Goal: Task Accomplishment & Management: Use online tool/utility

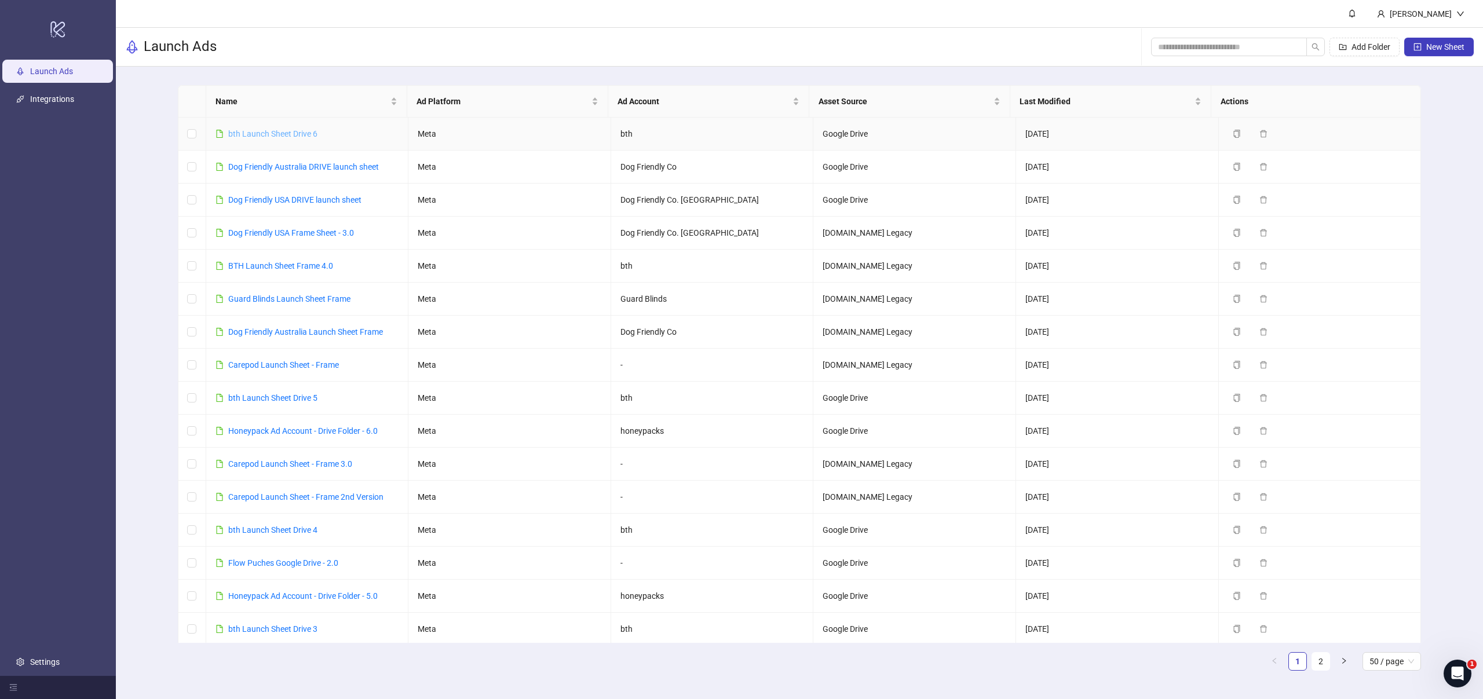
click at [297, 136] on link "bth Launch Sheet Drive 6" at bounding box center [272, 133] width 89 height 9
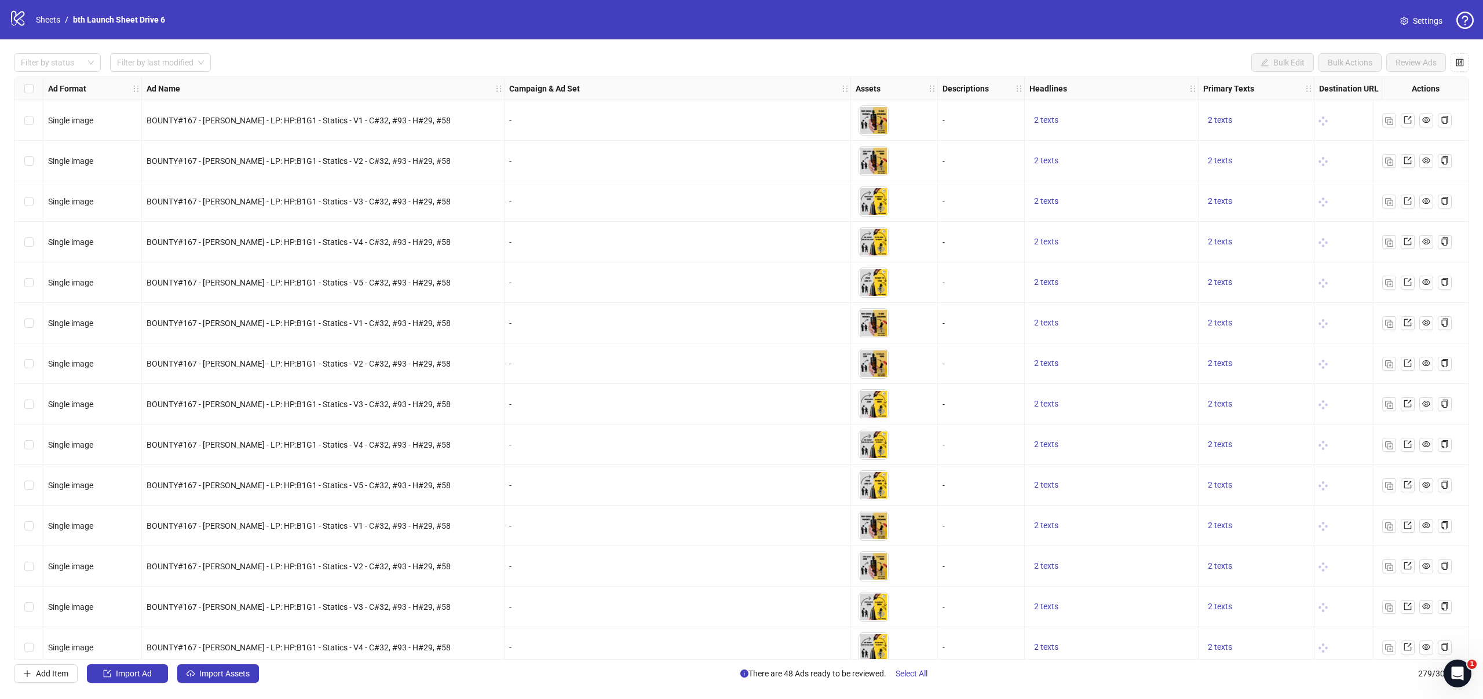
click at [549, 556] on div "-" at bounding box center [678, 566] width 347 height 41
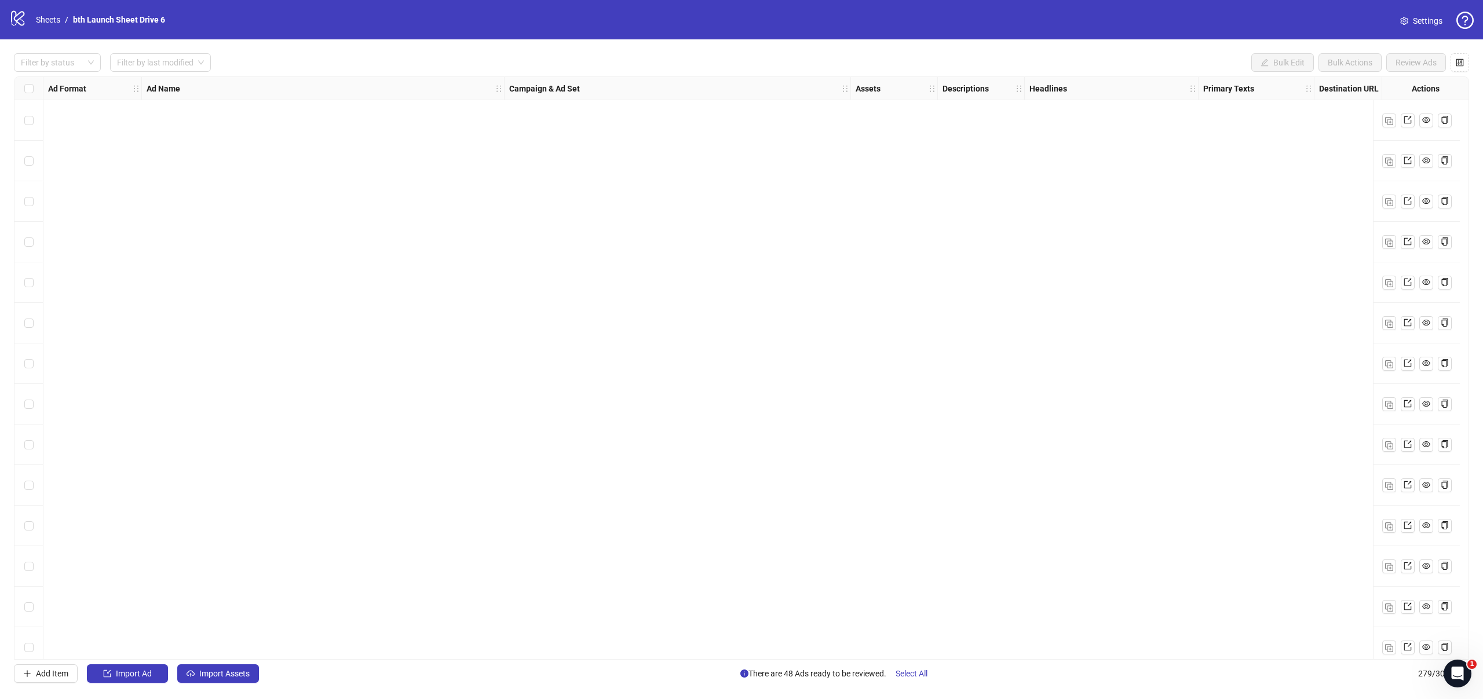
scroll to position [10762, 0]
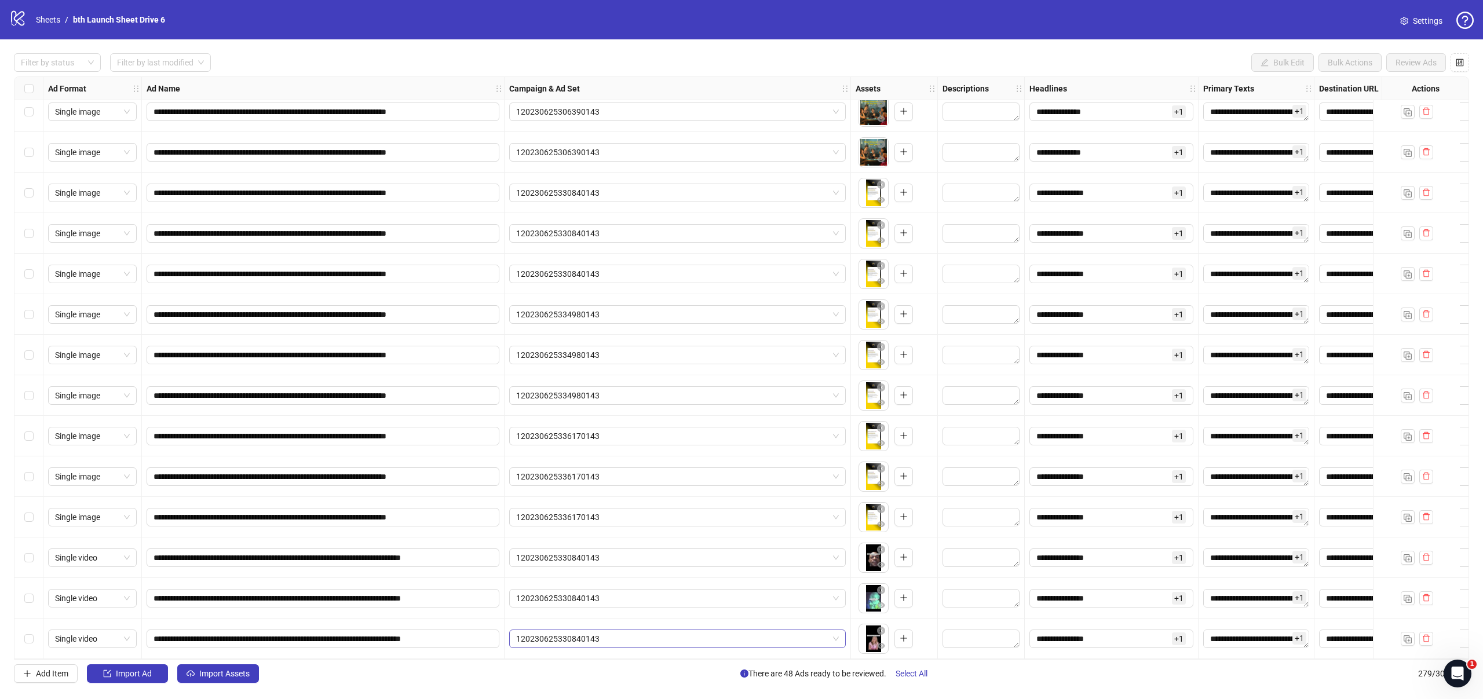
click at [668, 633] on span "120230625330840143" at bounding box center [677, 638] width 323 height 17
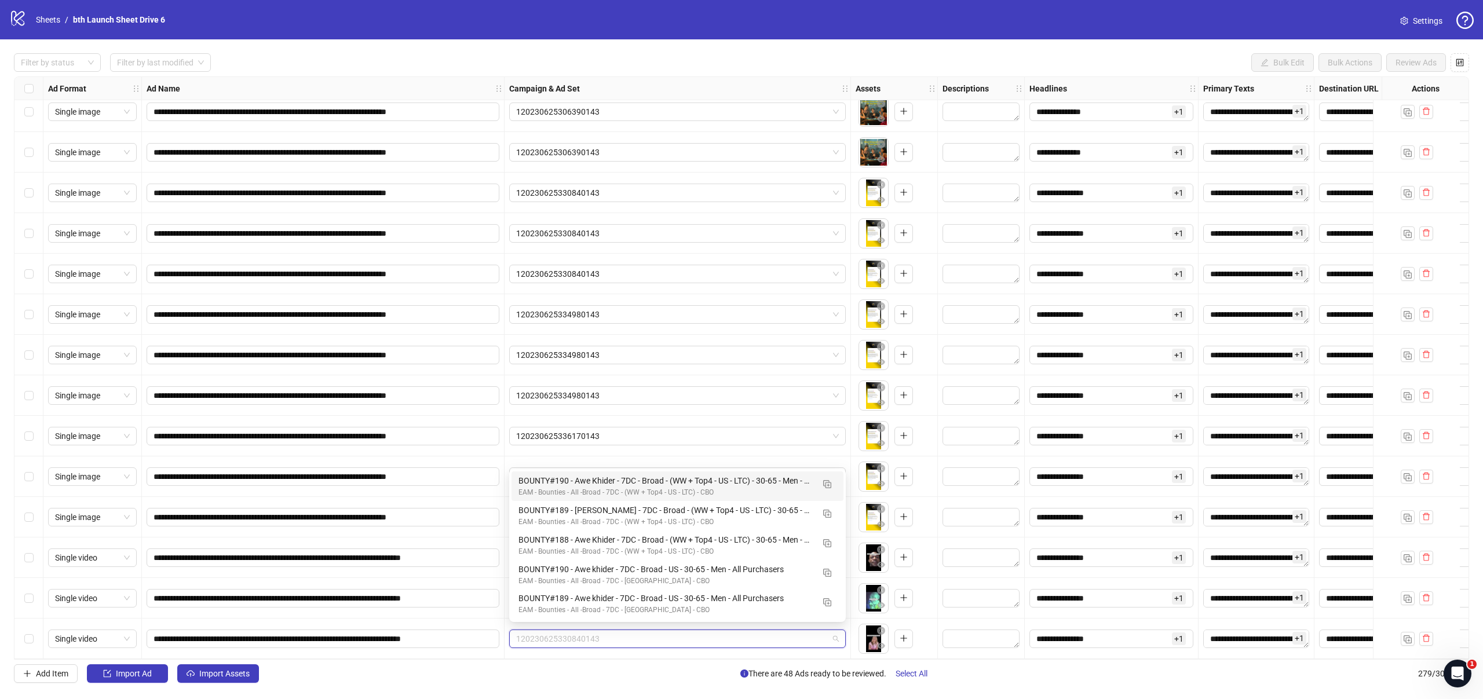
paste input "**********"
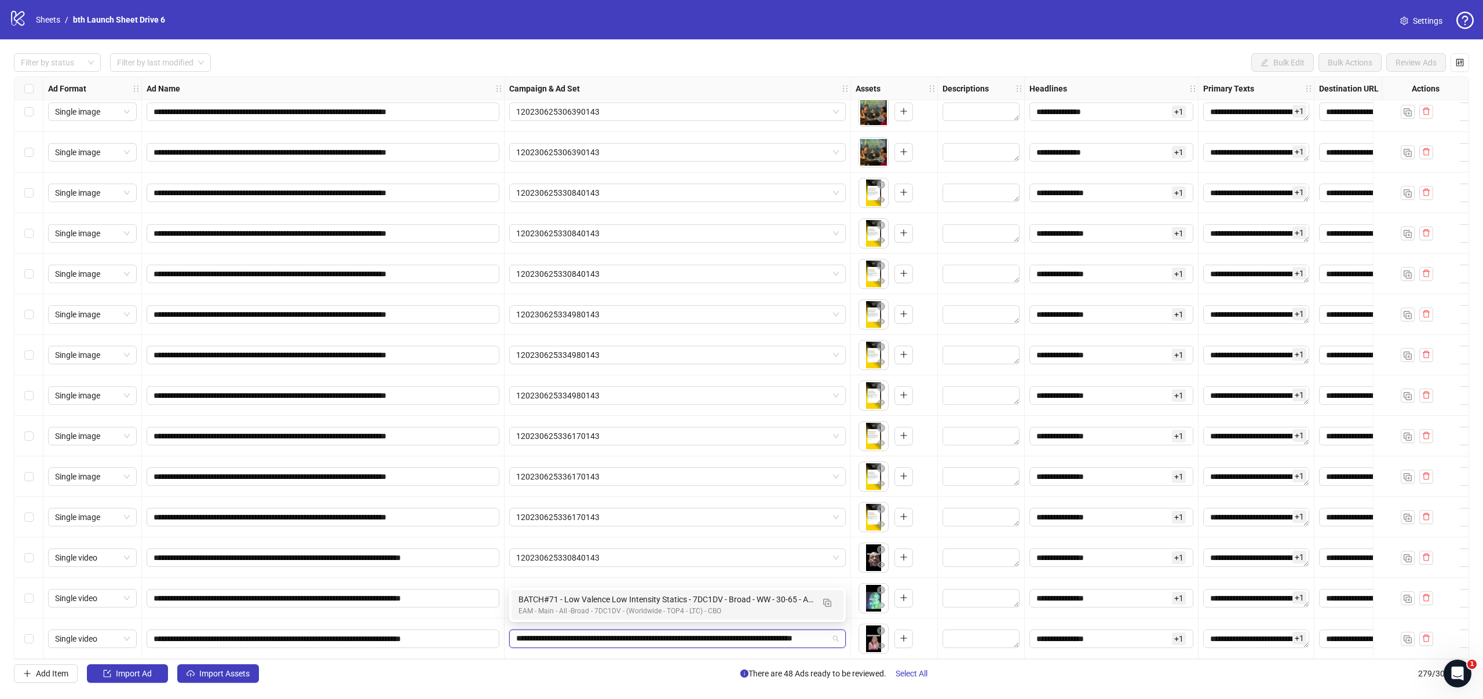
scroll to position [0, 36]
click at [830, 606] on img "button" at bounding box center [827, 603] width 8 height 8
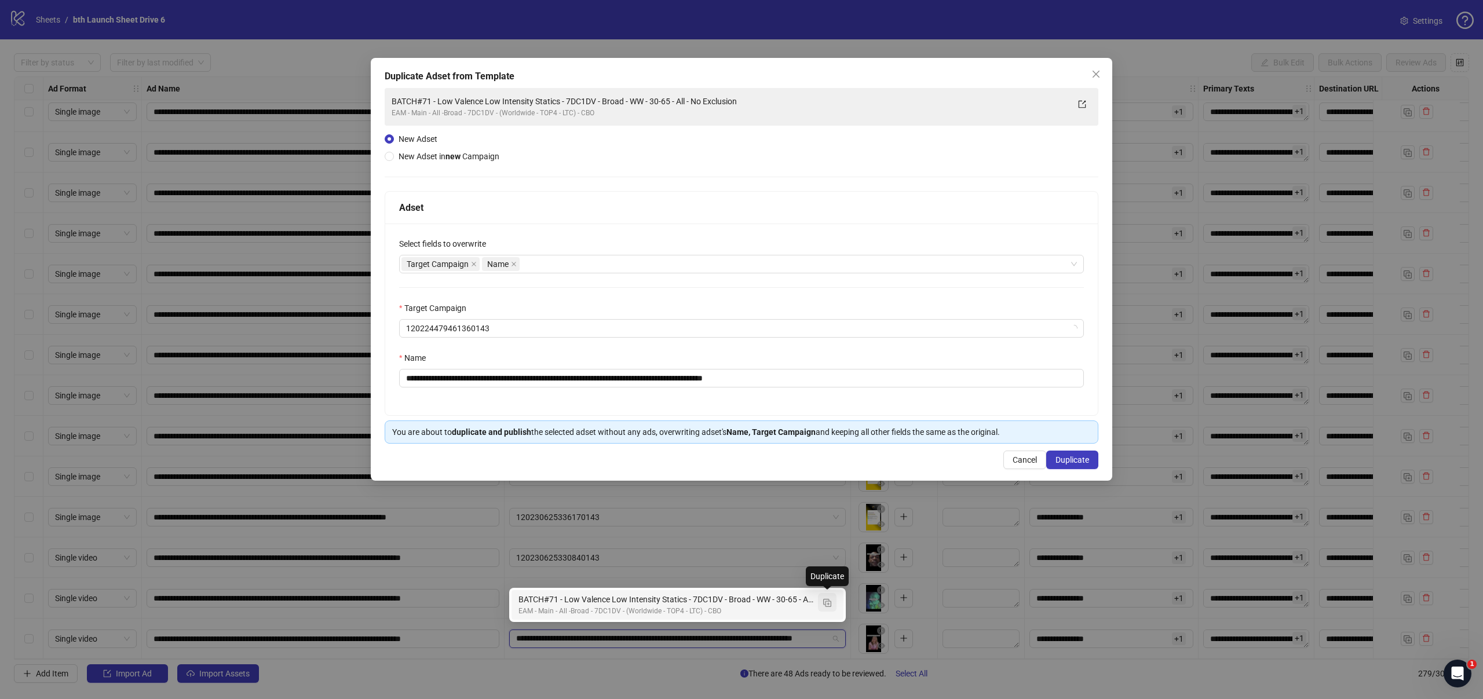
type input "**********"
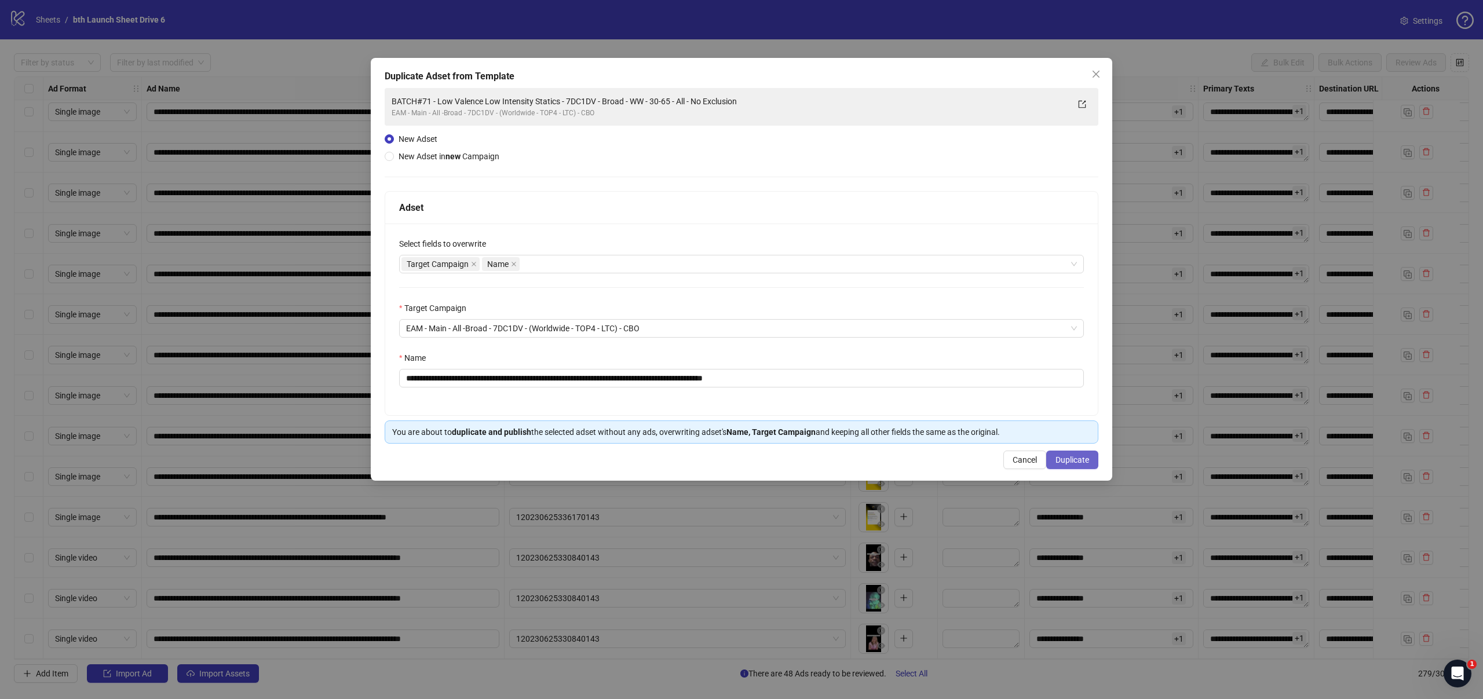
click at [1093, 460] on button "Duplicate" at bounding box center [1073, 460] width 52 height 19
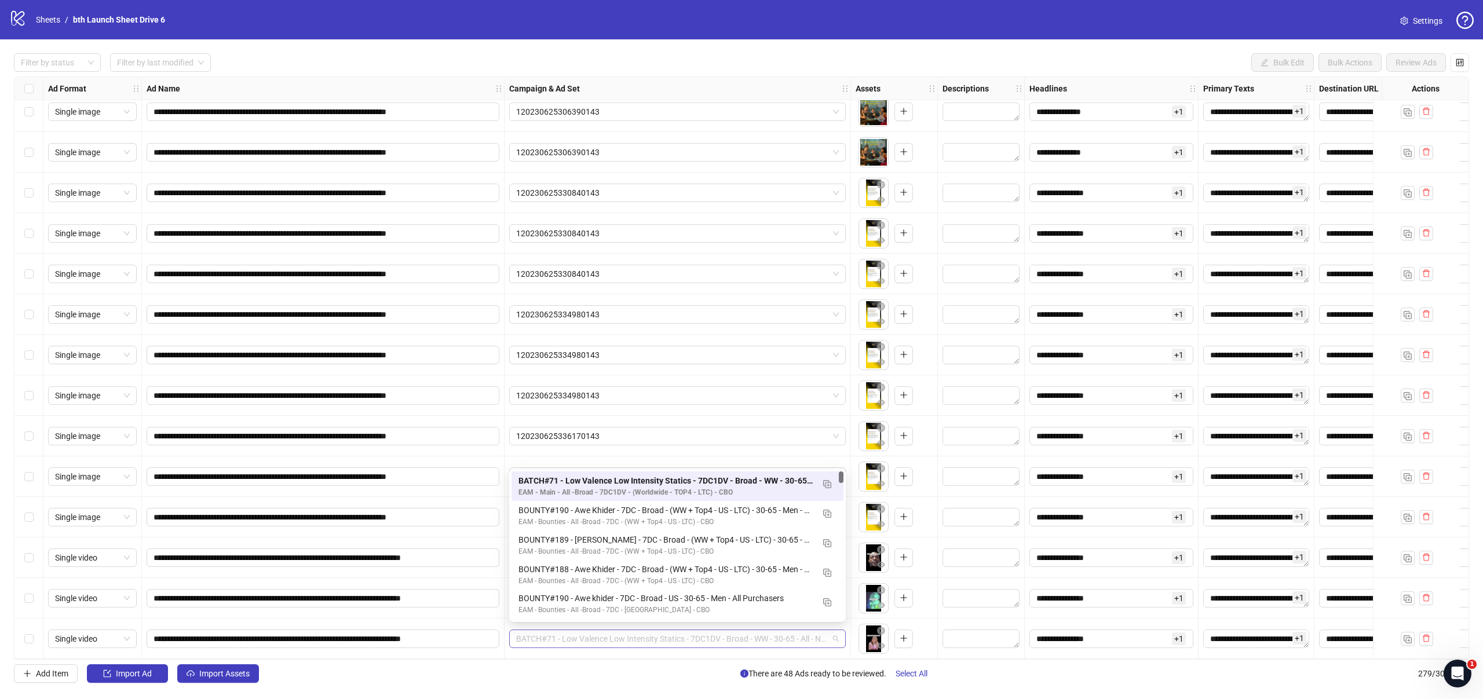
click at [716, 637] on span "BATCH#71 - Low Valence Low Intensity Statics - 7DC1DV - Broad - WW - 30-65 - Al…" at bounding box center [677, 638] width 323 height 17
click at [782, 392] on span "120230625334980143" at bounding box center [677, 395] width 323 height 17
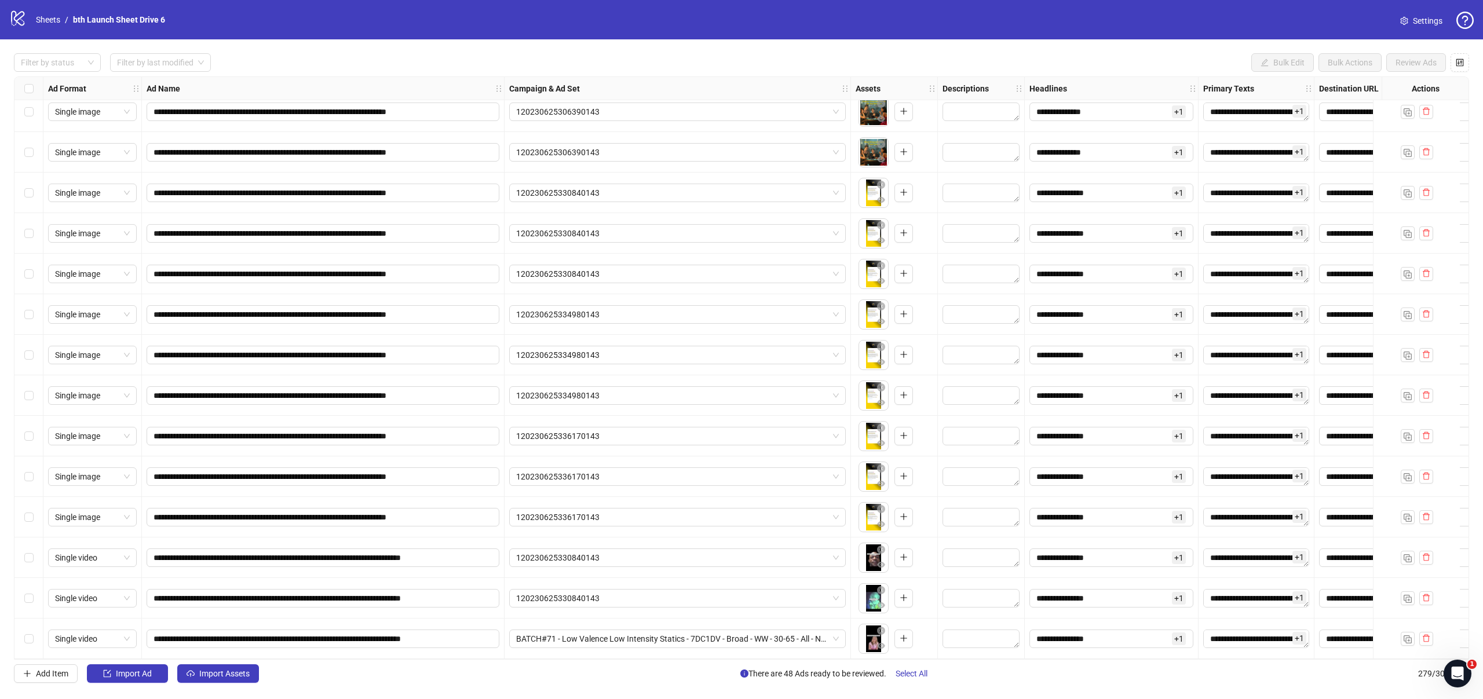
click at [847, 81] on div "Campaign & Ad Set" at bounding box center [678, 88] width 347 height 23
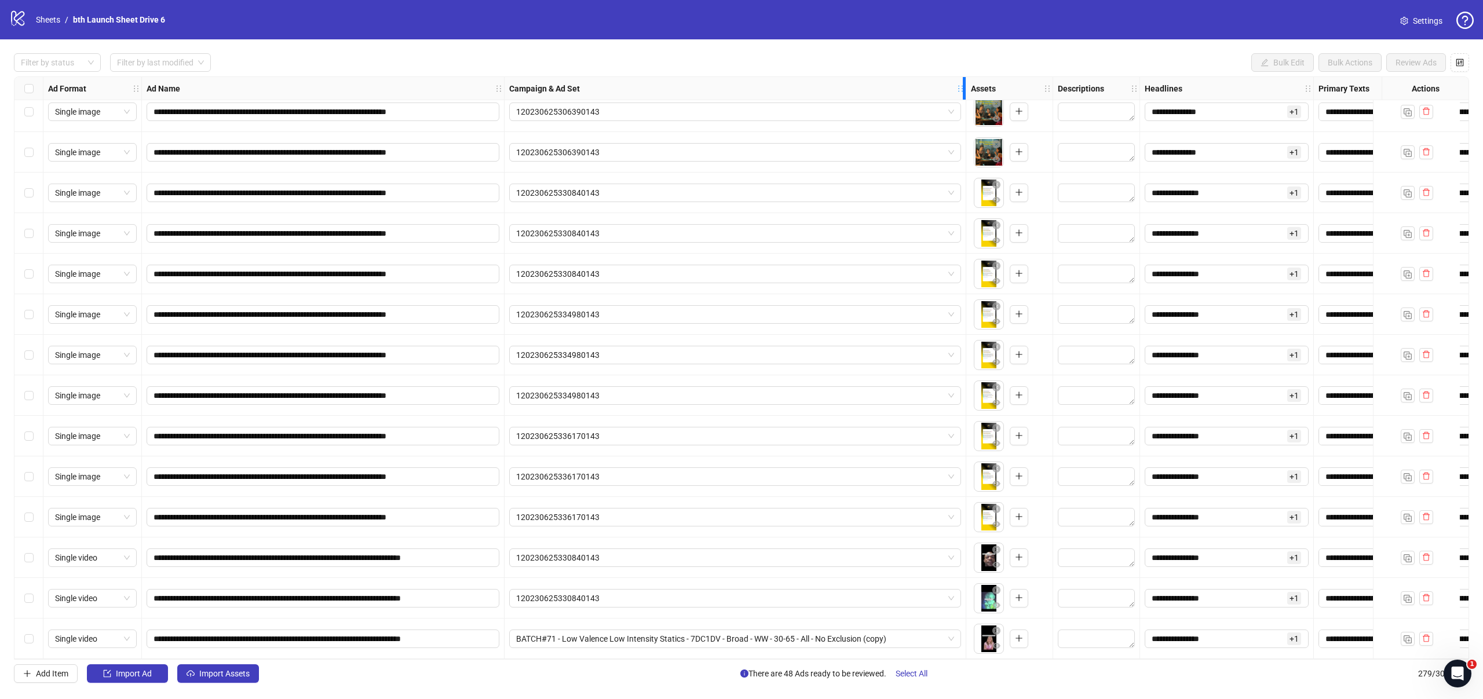
drag, startPoint x: 845, startPoint y: 86, endPoint x: 960, endPoint y: 89, distance: 115.3
click at [960, 89] on icon "holder" at bounding box center [961, 89] width 8 height 8
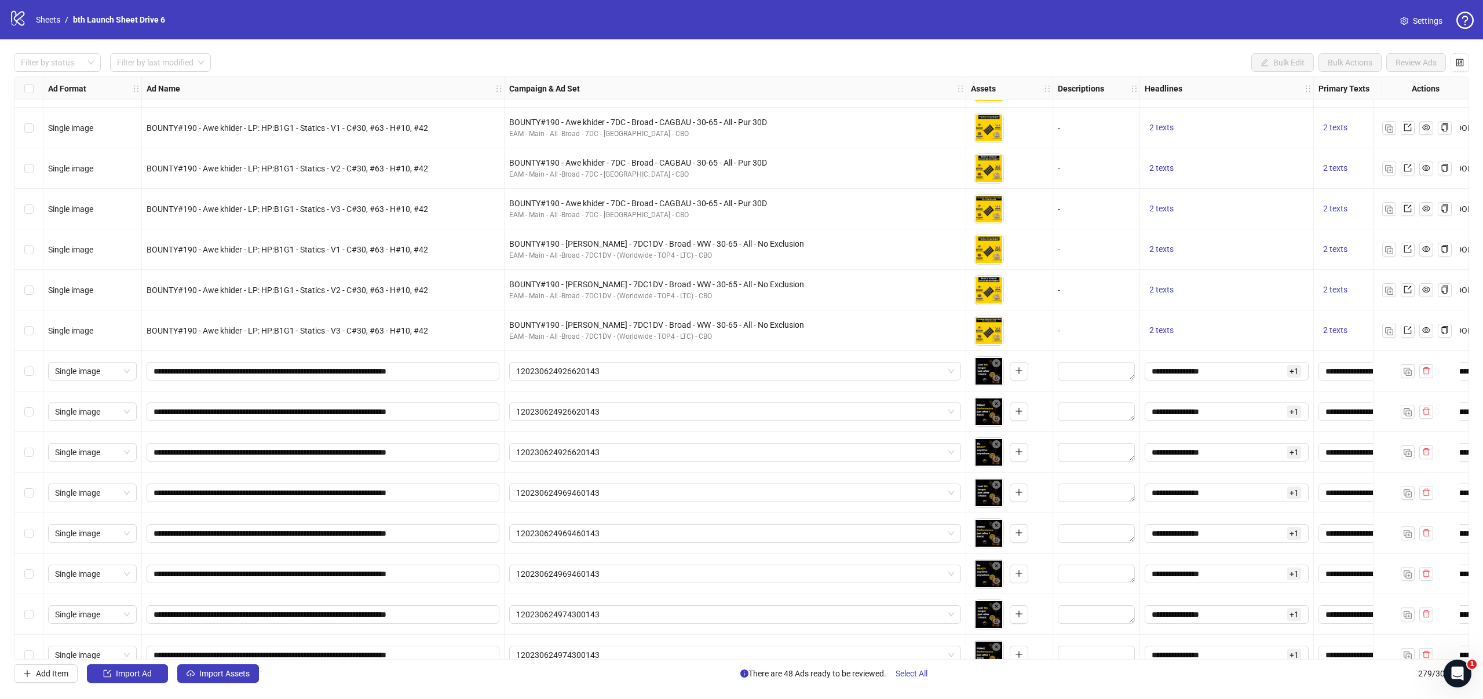
scroll to position [9142, 0]
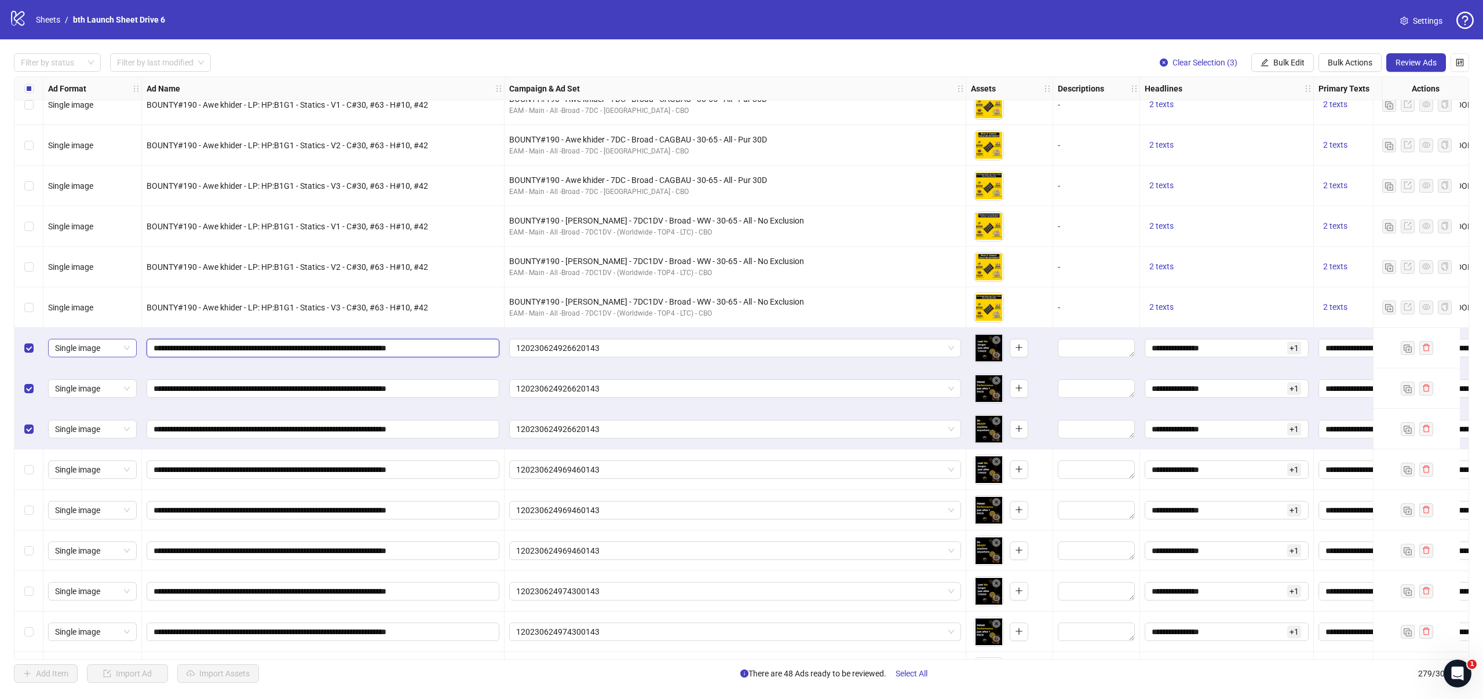
drag, startPoint x: 267, startPoint y: 349, endPoint x: 71, endPoint y: 340, distance: 196.1
